Goal: Information Seeking & Learning: Learn about a topic

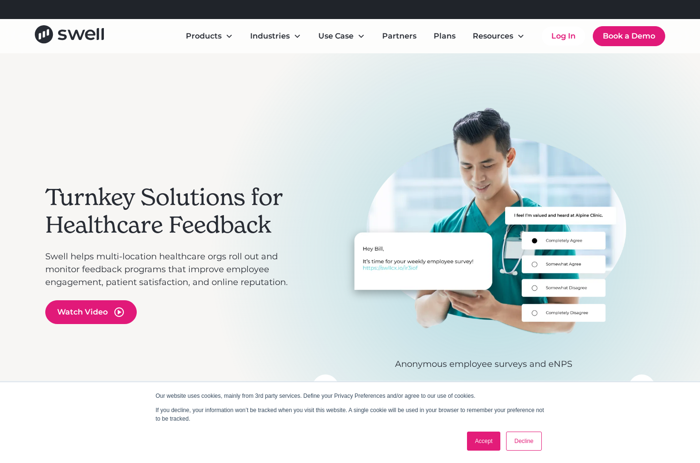
click at [483, 442] on link "Accept" at bounding box center [484, 441] width 34 height 19
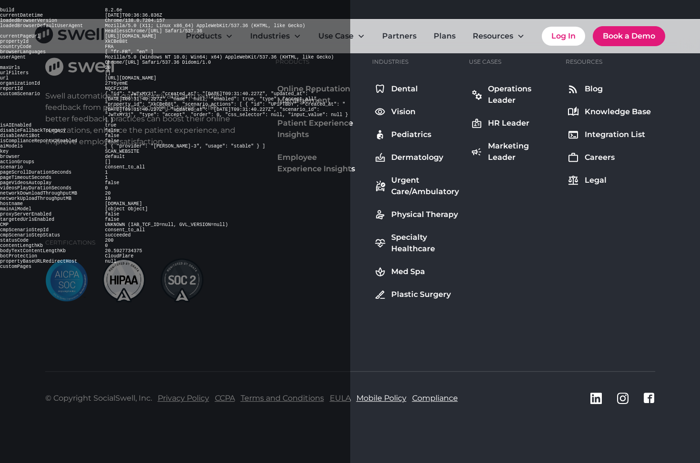
scroll to position [4891, 0]
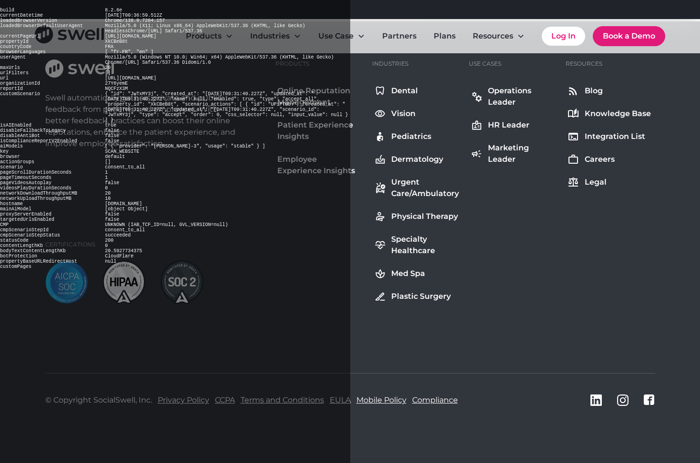
scroll to position [4070, 0]
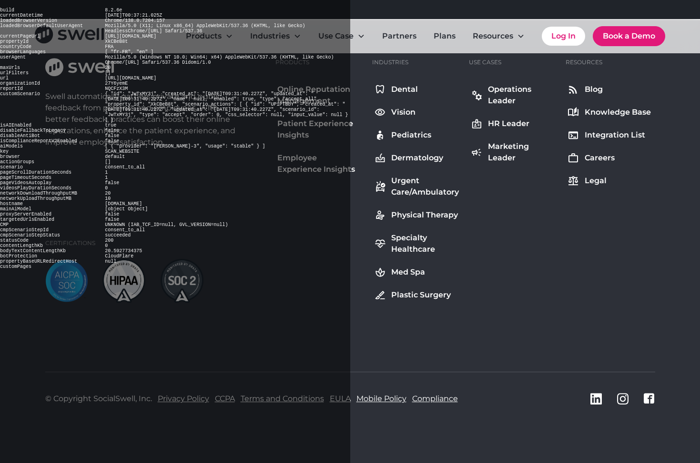
scroll to position [1498, 0]
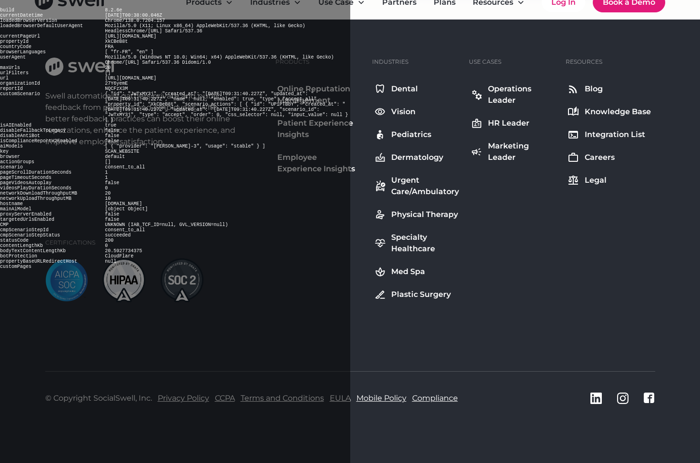
scroll to position [926, 0]
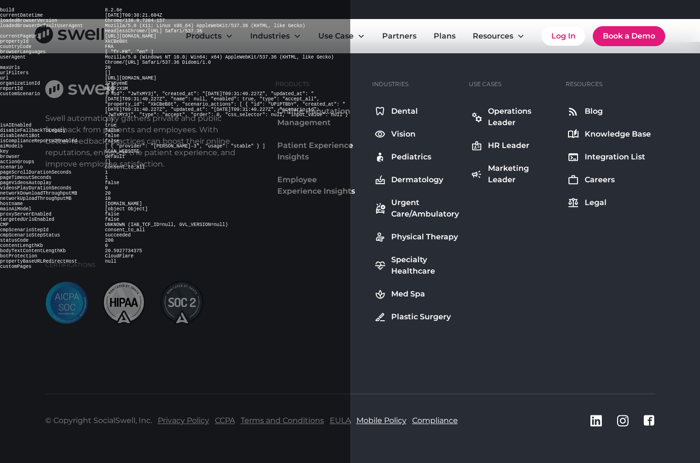
scroll to position [6971, 0]
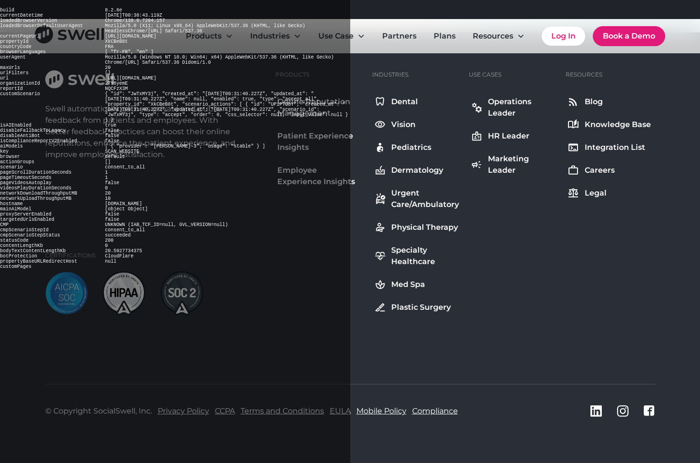
scroll to position [3693, 0]
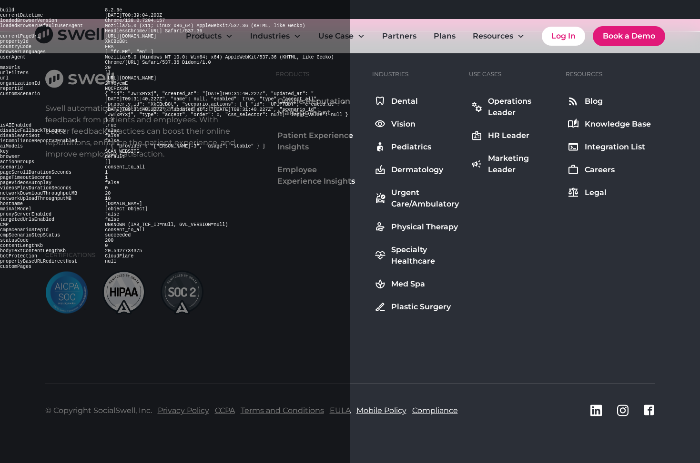
scroll to position [2031, 0]
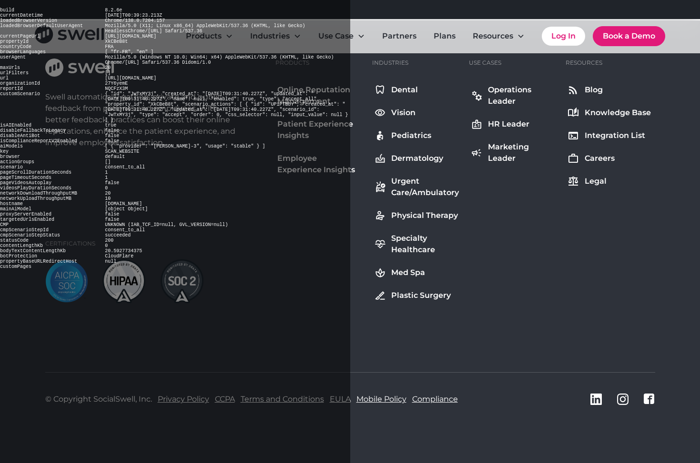
scroll to position [629, 0]
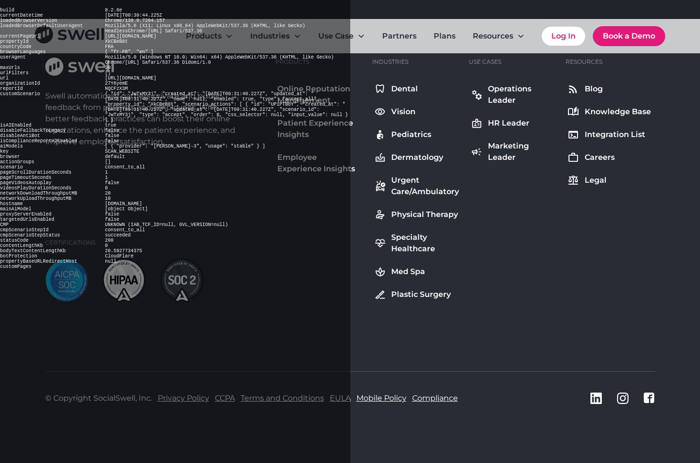
scroll to position [5043, 0]
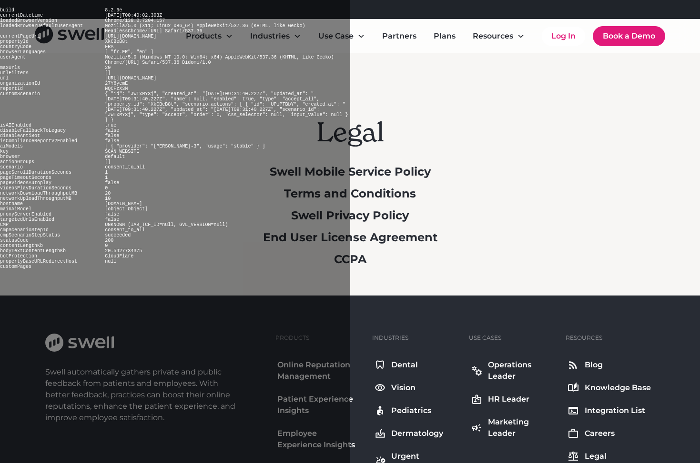
scroll to position [276, 0]
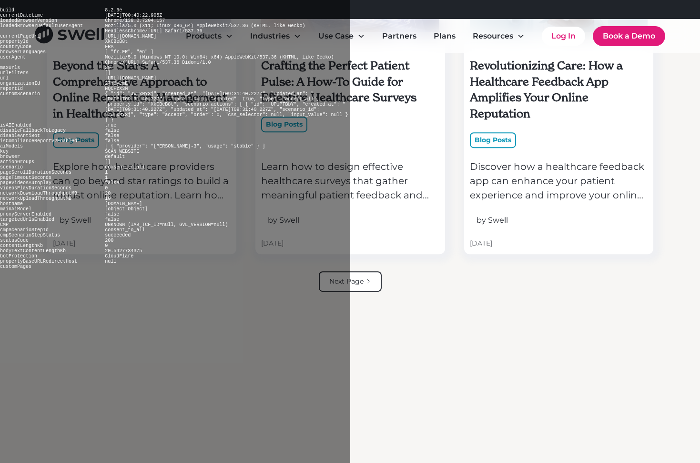
scroll to position [2605, 0]
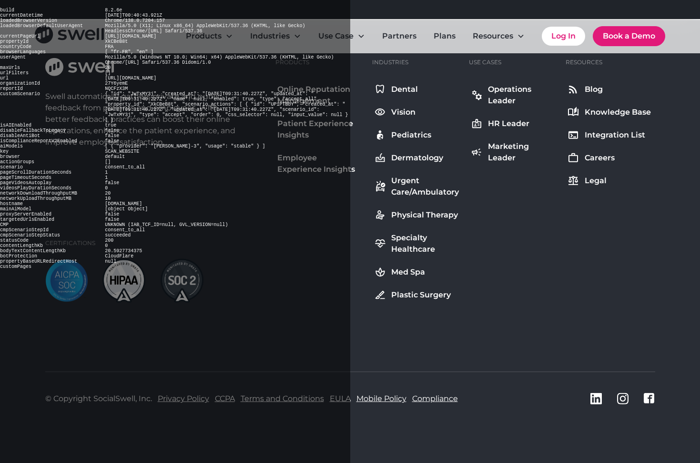
scroll to position [2693, 0]
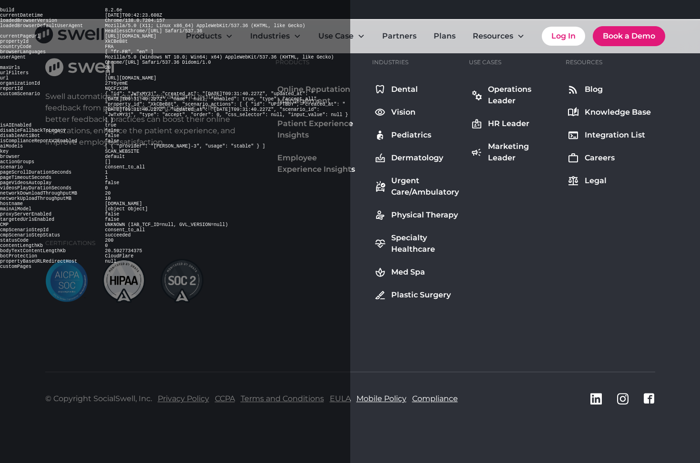
scroll to position [670, 0]
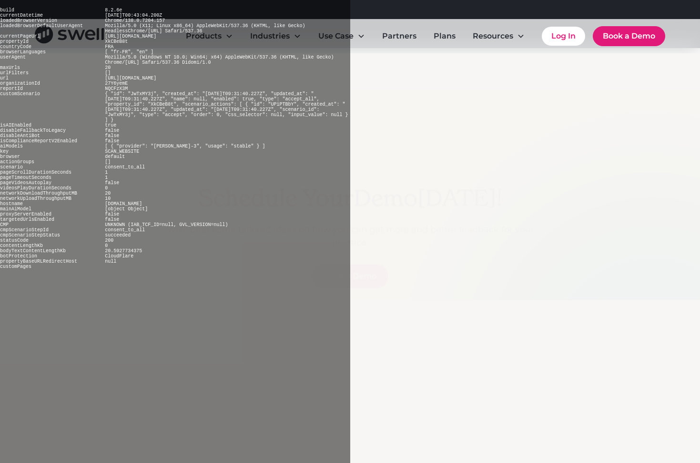
scroll to position [1096, 0]
